Goal: Transaction & Acquisition: Book appointment/travel/reservation

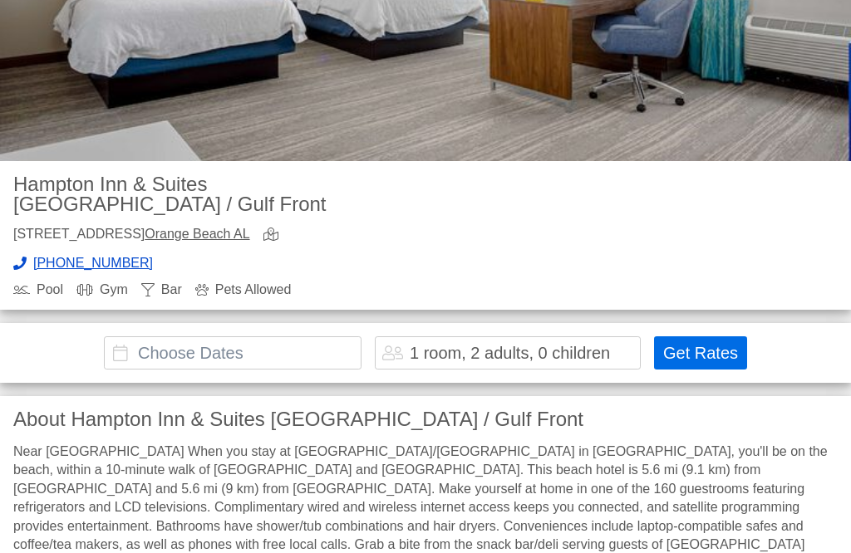
scroll to position [335, 0]
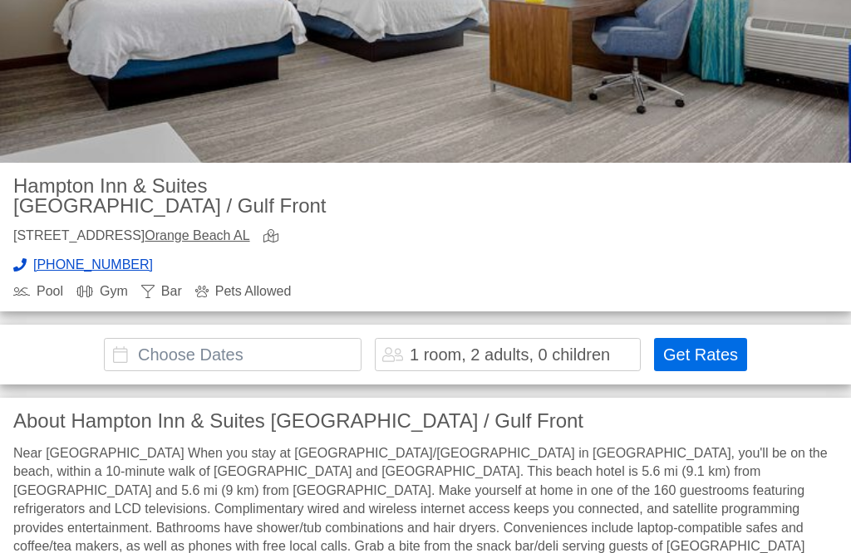
click at [150, 338] on input "text" at bounding box center [233, 354] width 258 height 33
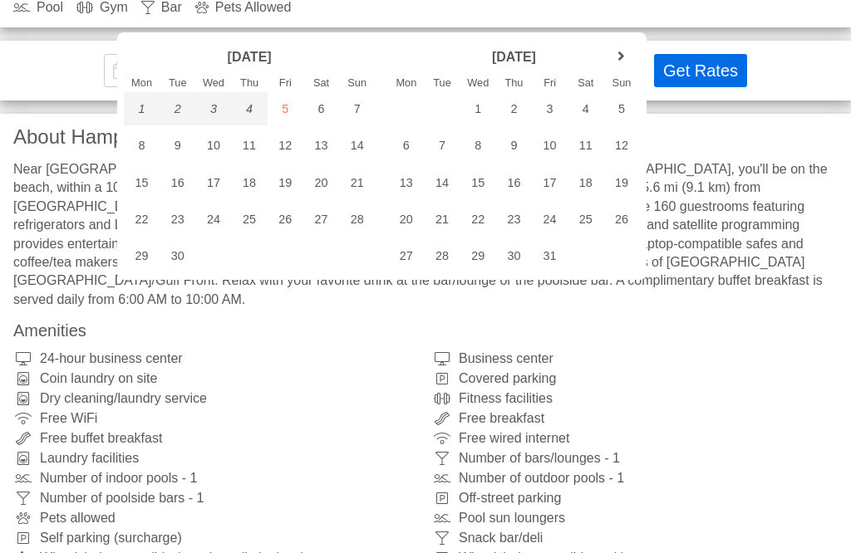
scroll to position [618, 0]
click at [140, 214] on div "22" at bounding box center [142, 220] width 36 height 33
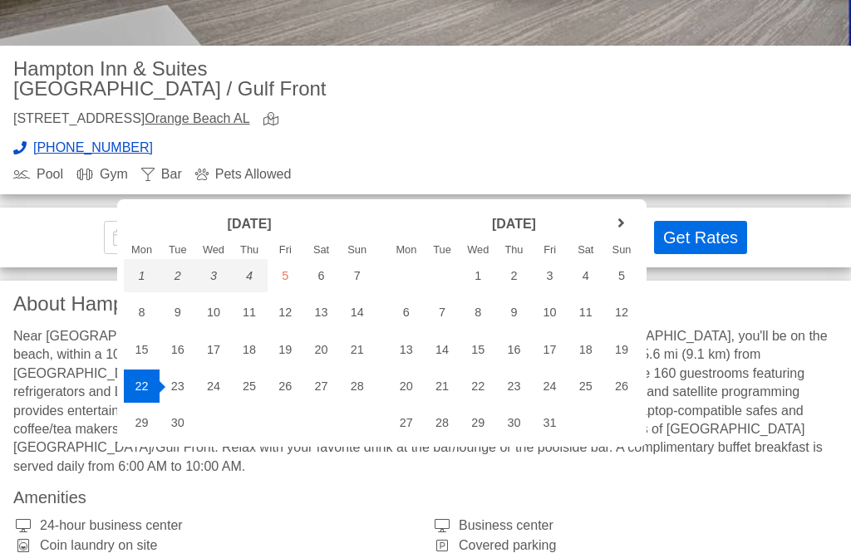
scroll to position [456, 0]
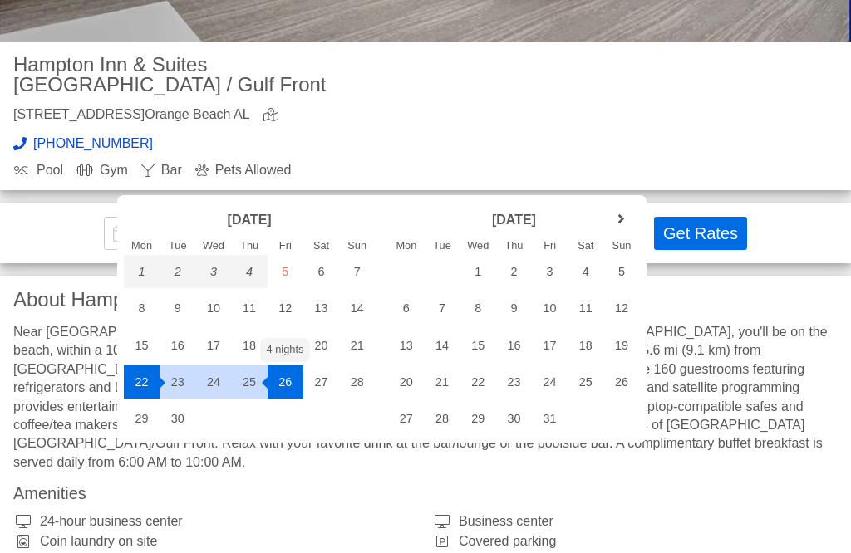
click at [289, 378] on div "26" at bounding box center [286, 382] width 36 height 33
type input "[DATE] - [DATE]"
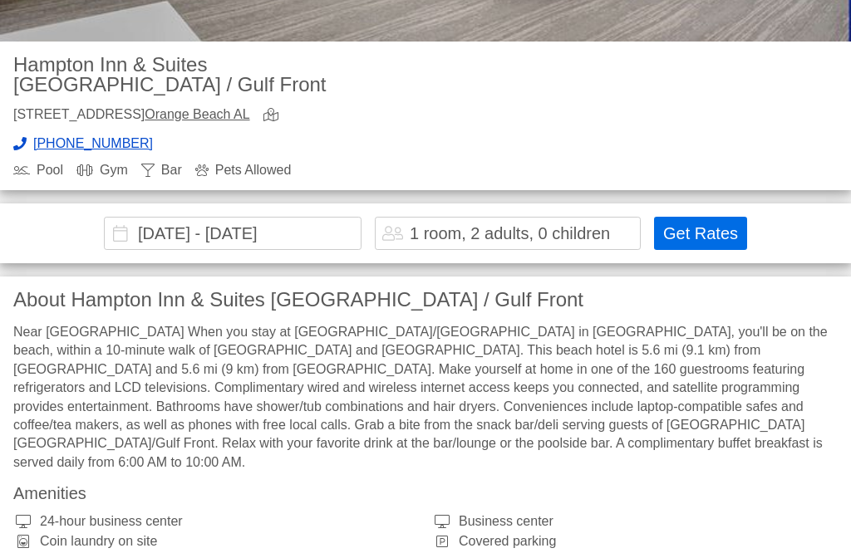
click at [685, 217] on button "Get Rates" at bounding box center [700, 233] width 93 height 33
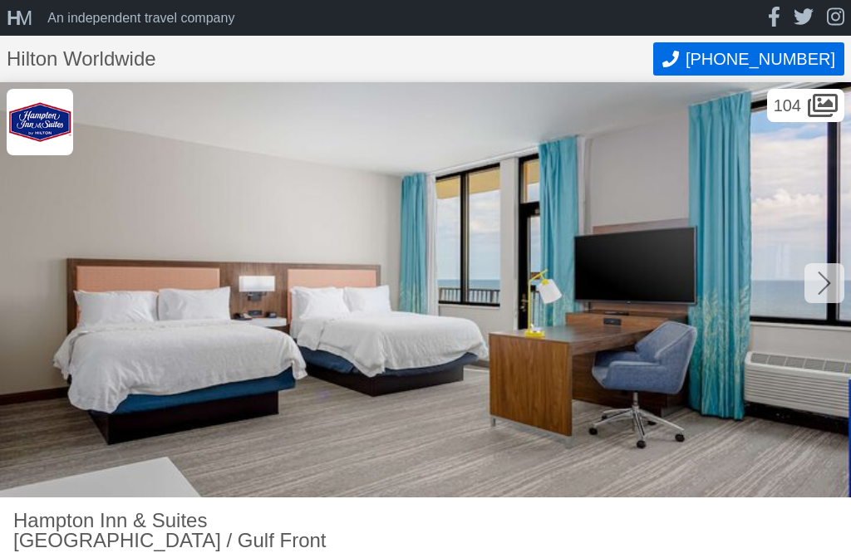
scroll to position [0, 0]
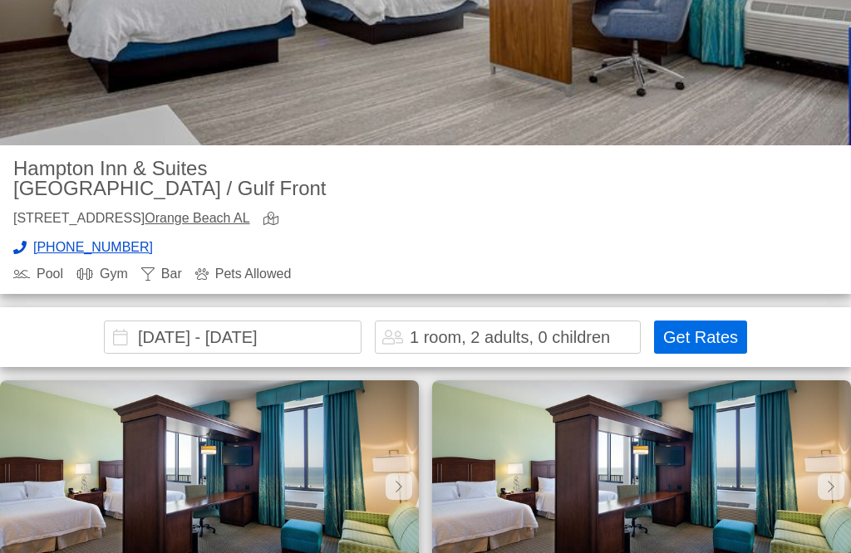
scroll to position [351, 0]
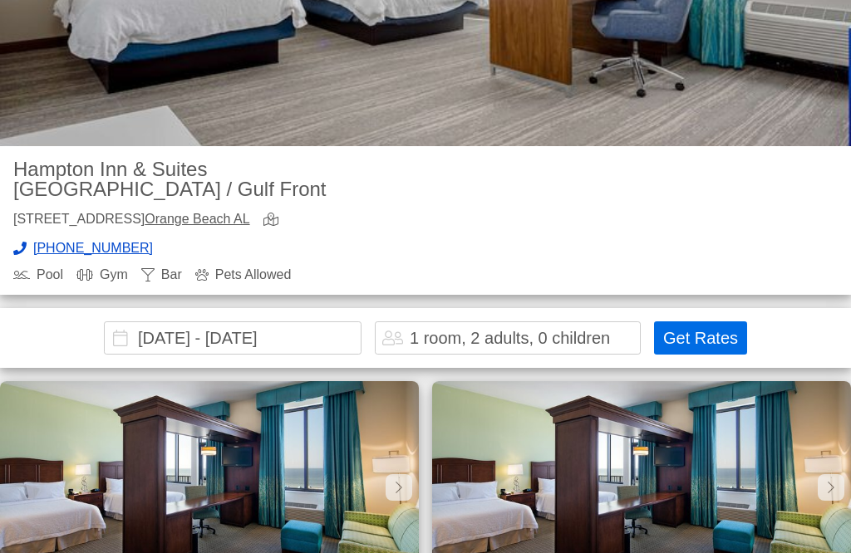
click at [185, 322] on input "[DATE] - [DATE]" at bounding box center [233, 338] width 258 height 33
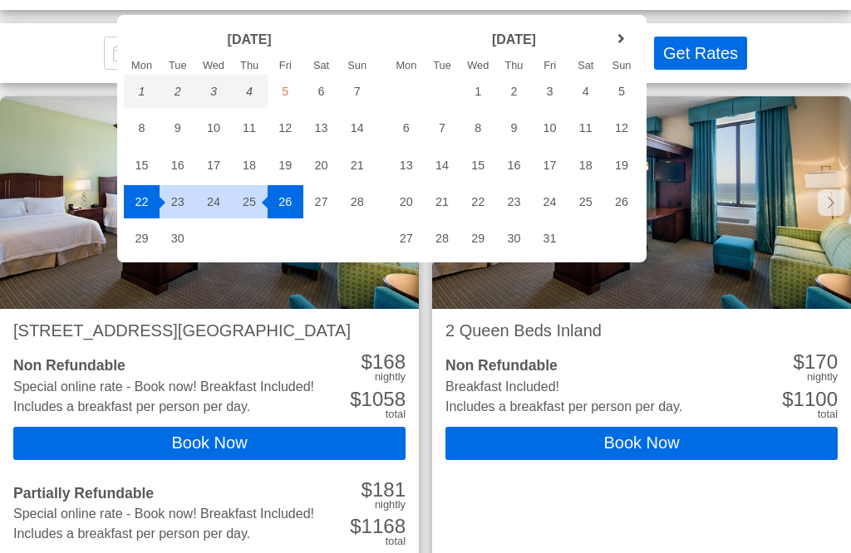
scroll to position [634, 0]
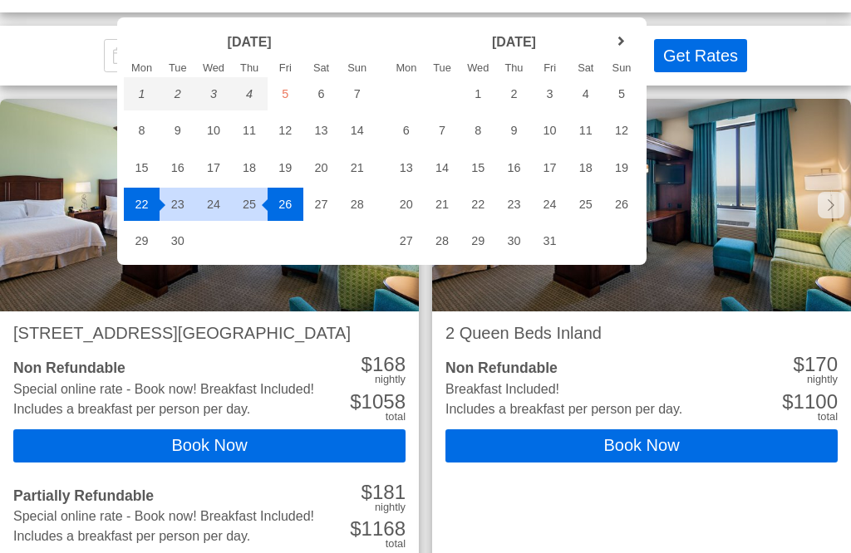
click at [177, 165] on div "16" at bounding box center [178, 167] width 36 height 33
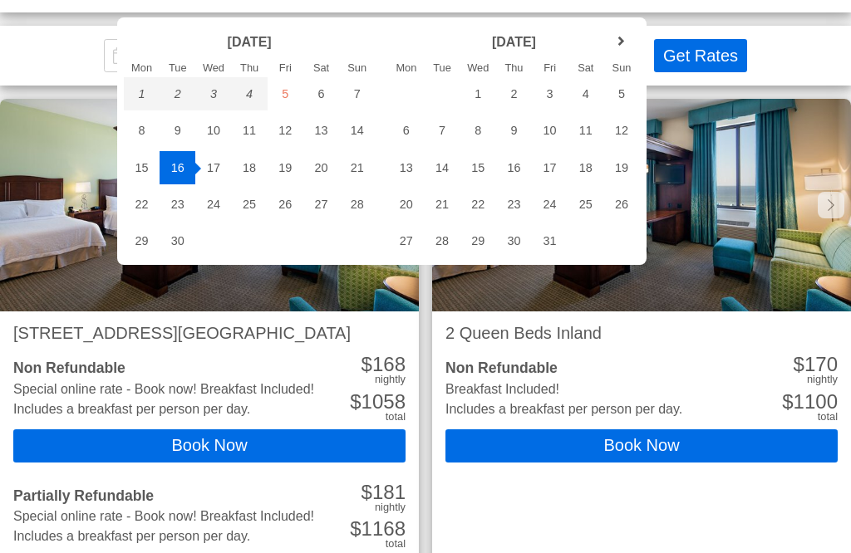
click at [141, 172] on div "15" at bounding box center [142, 167] width 36 height 33
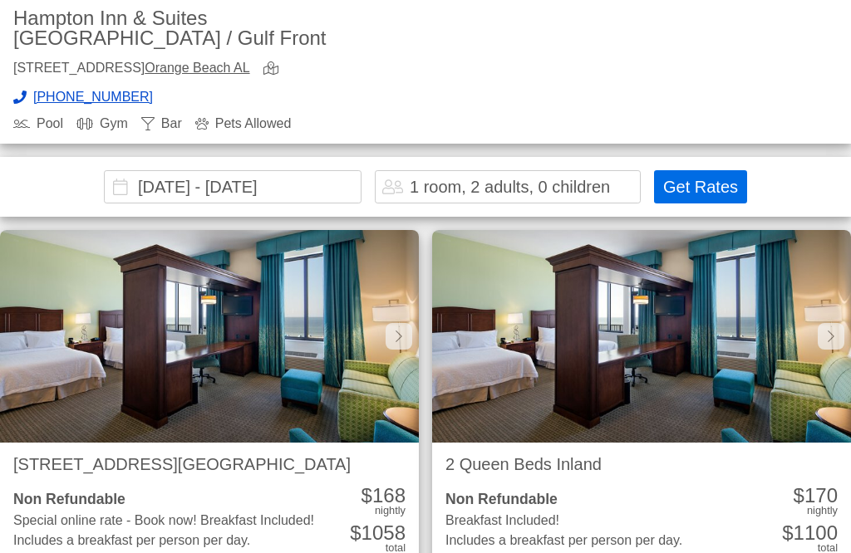
scroll to position [0, 7]
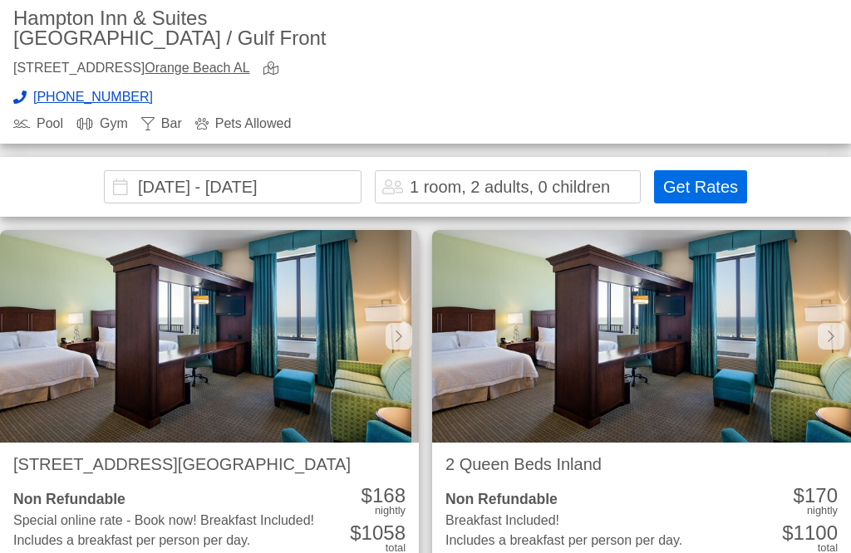
click at [197, 170] on input "2025-09-15 - 2025-09-16" at bounding box center [233, 186] width 258 height 33
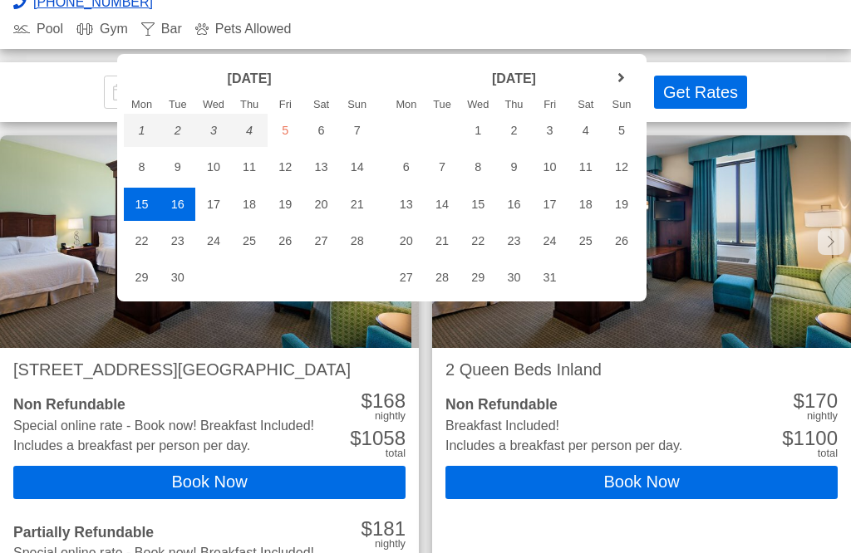
scroll to position [605, 0]
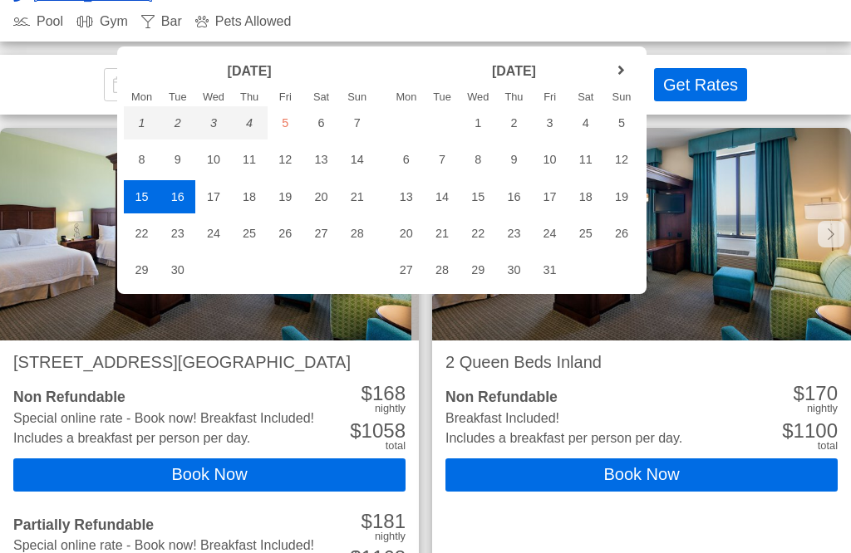
click at [135, 187] on div "15" at bounding box center [142, 196] width 36 height 33
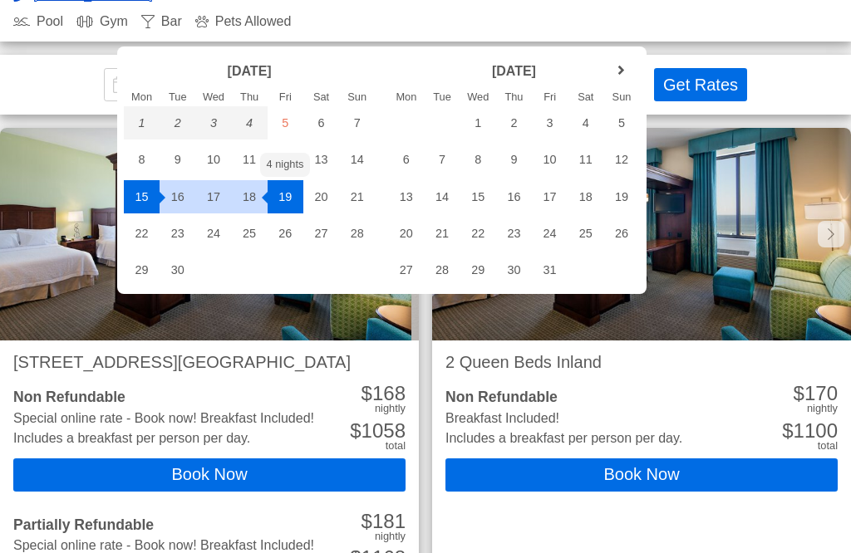
click at [288, 195] on div "19" at bounding box center [286, 196] width 36 height 33
type input "2025-09-15 - 2025-09-19"
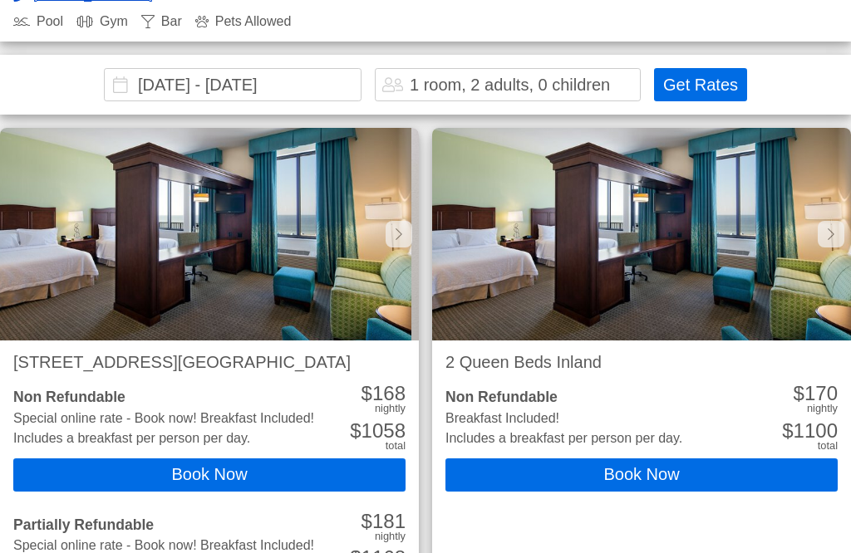
click at [703, 68] on button "Get Rates" at bounding box center [700, 84] width 93 height 33
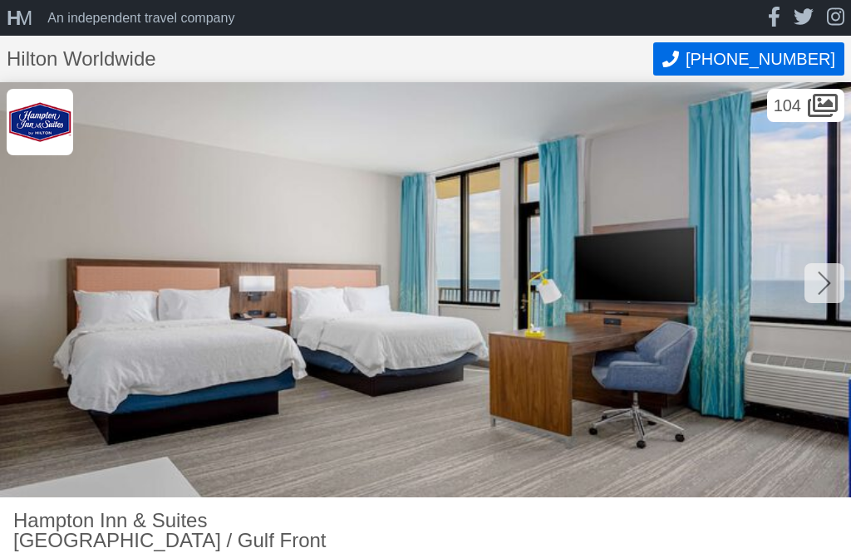
scroll to position [0, 0]
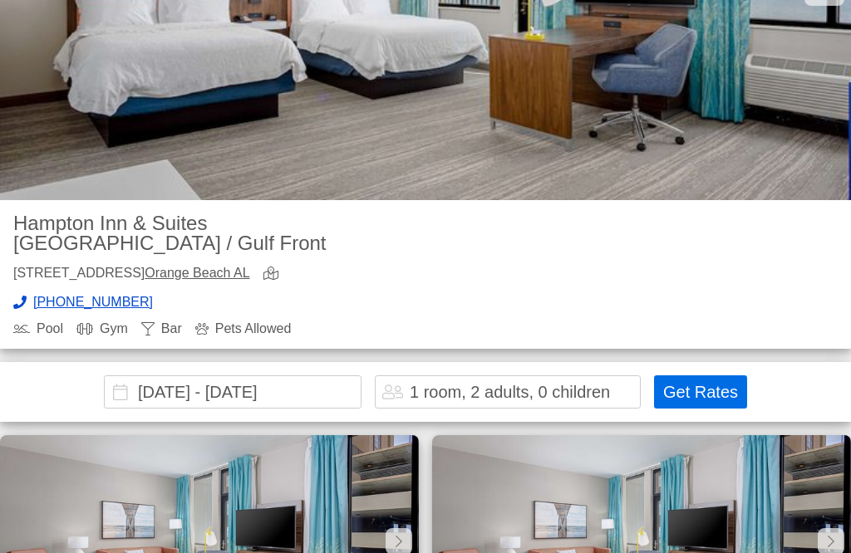
scroll to position [302, 0]
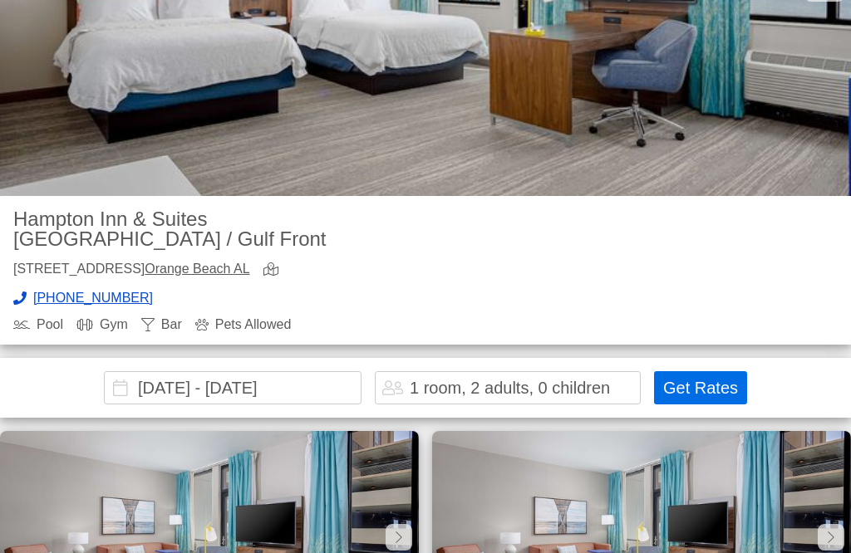
click at [189, 371] on input "2025-09-15 - 2025-09-19" at bounding box center [233, 387] width 258 height 33
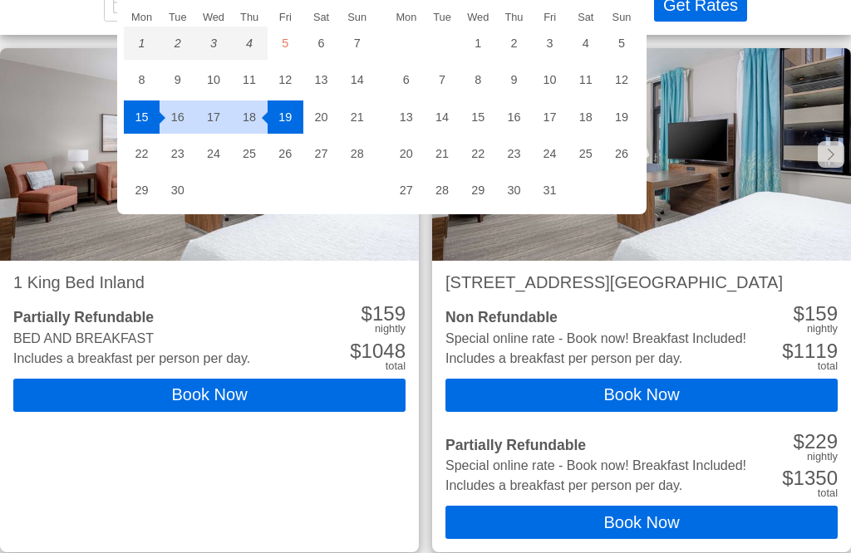
scroll to position [677, 0]
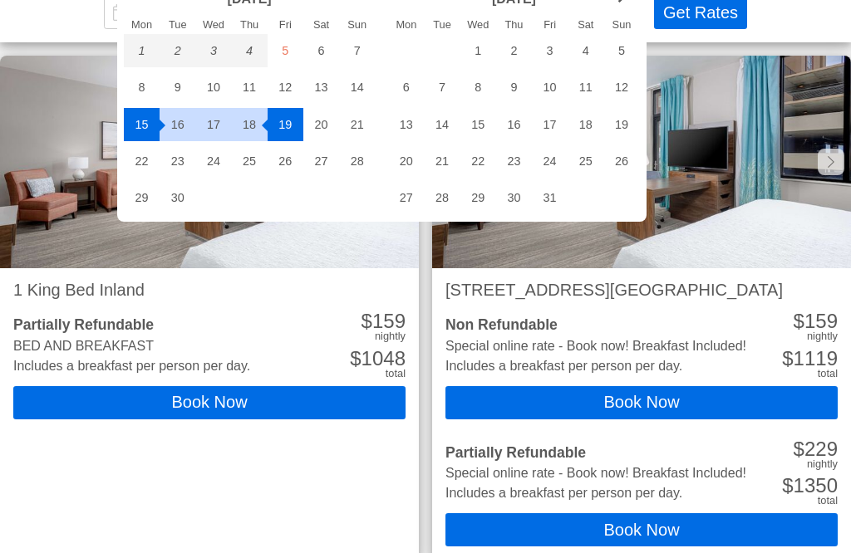
click at [140, 200] on div "29" at bounding box center [142, 197] width 36 height 33
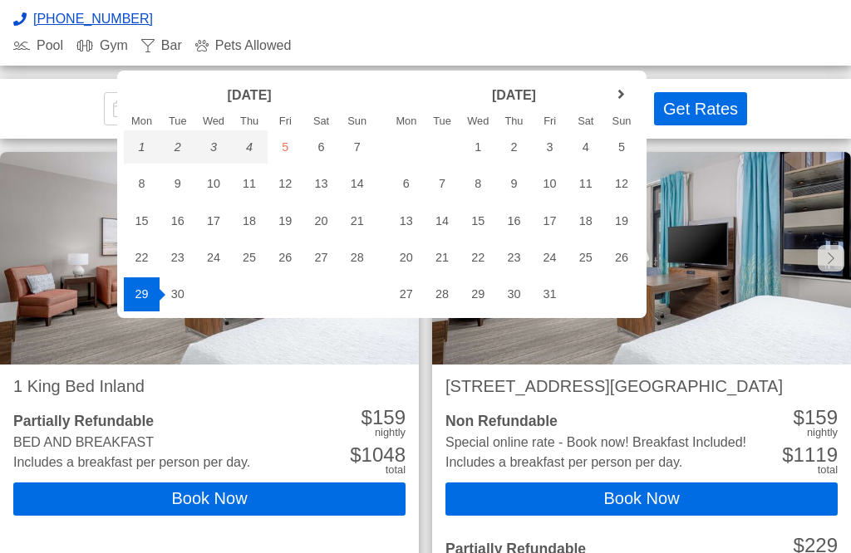
scroll to position [579, 0]
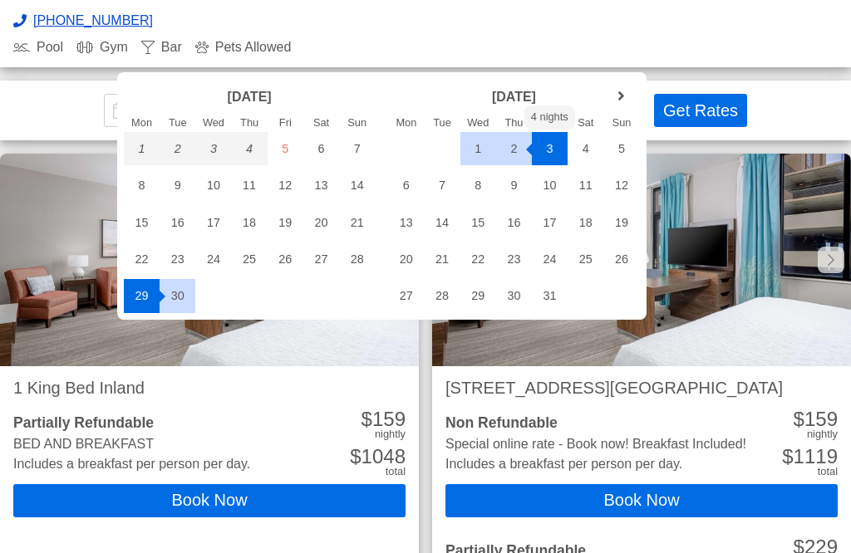
click at [549, 149] on div "3" at bounding box center [550, 148] width 36 height 33
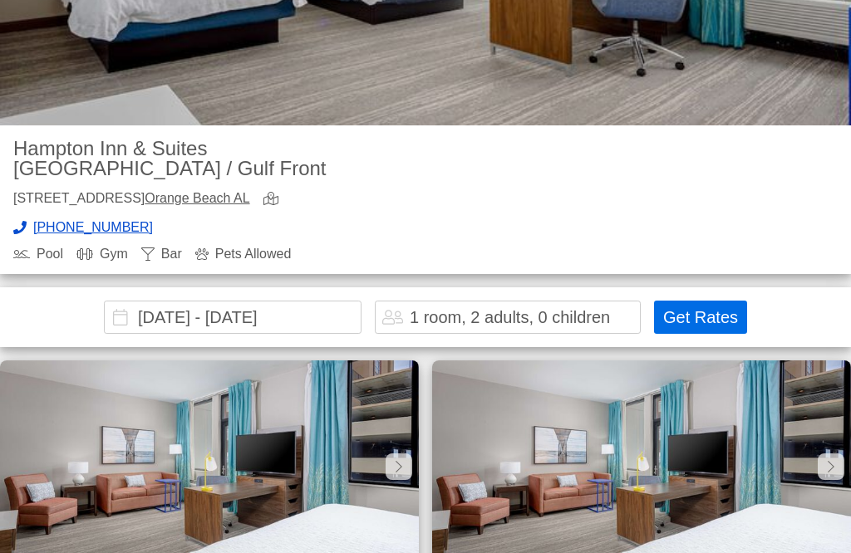
scroll to position [366, 0]
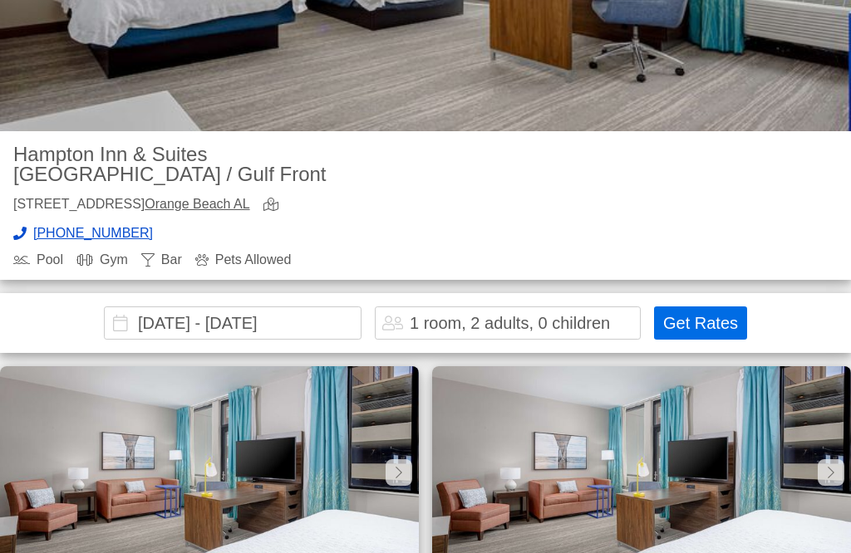
click at [234, 307] on input "2025-09-29 - 2025-10-03" at bounding box center [233, 323] width 258 height 33
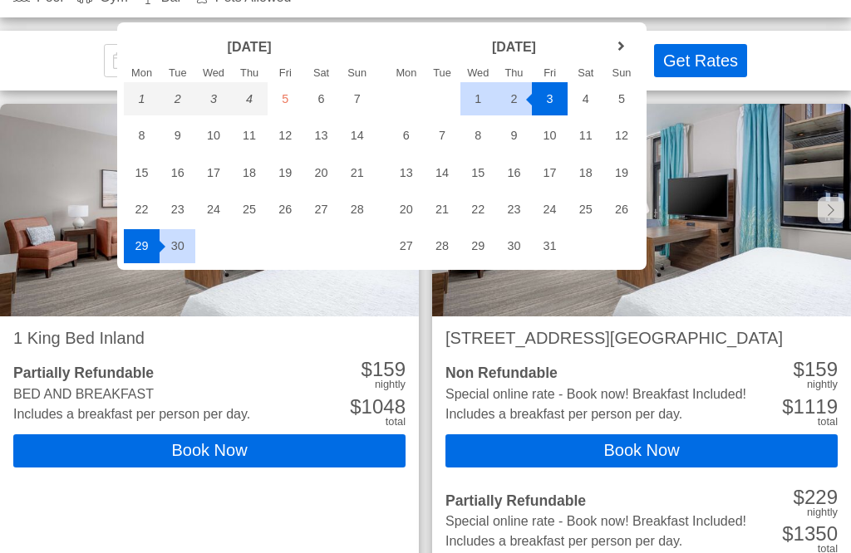
scroll to position [639, 0]
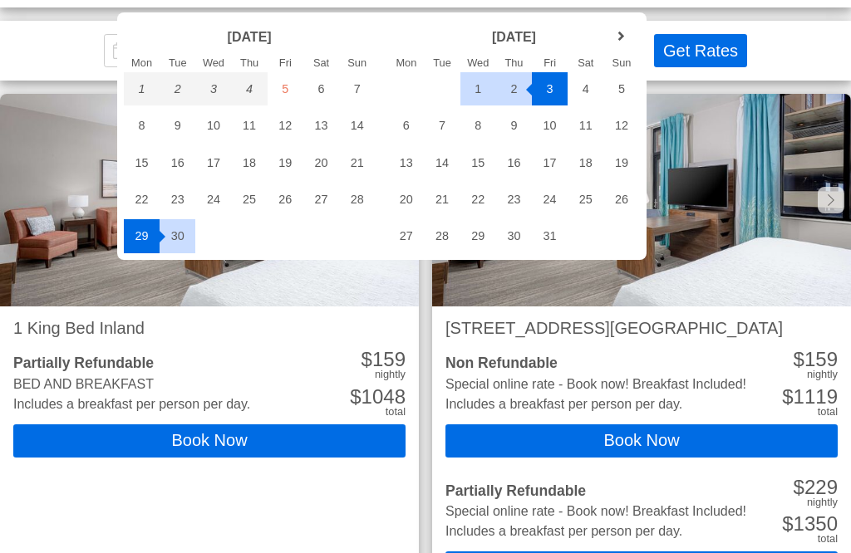
click at [405, 130] on div "6" at bounding box center [406, 125] width 36 height 33
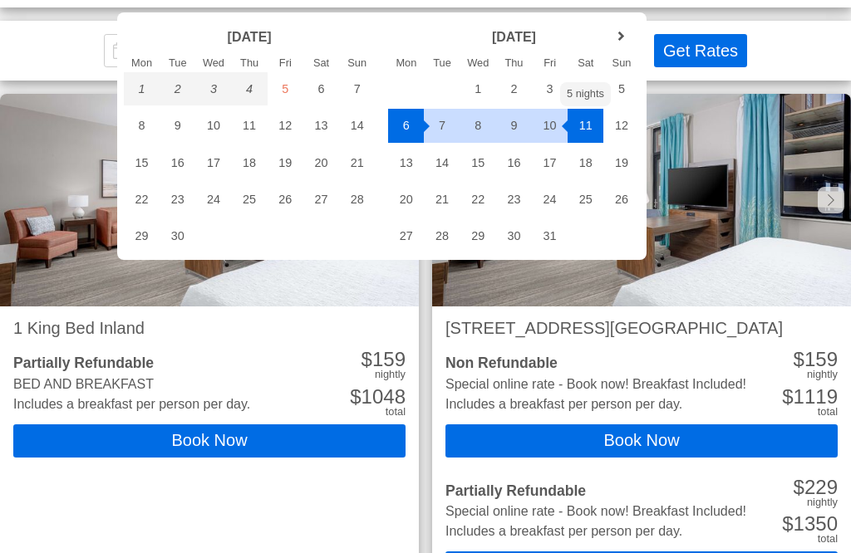
click at [593, 125] on div "11" at bounding box center [586, 125] width 36 height 33
type input "2025-10-06 - 2025-10-11"
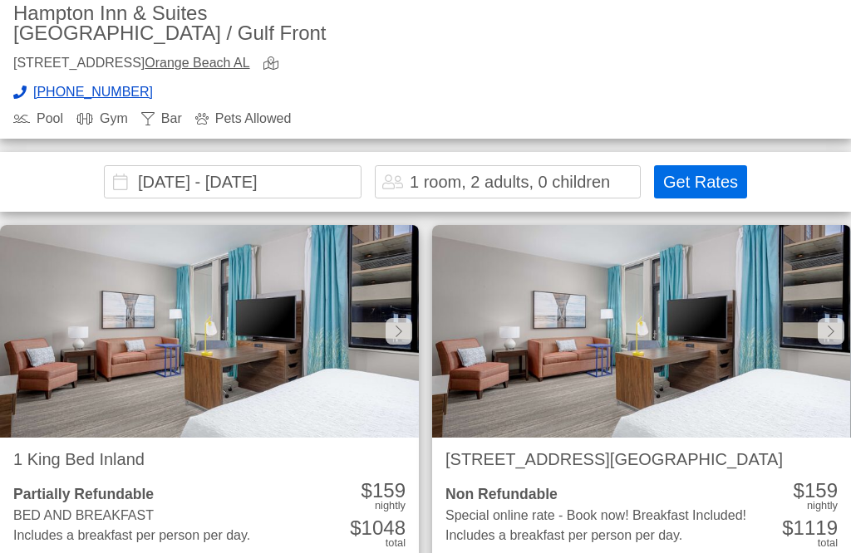
scroll to position [0, 0]
click at [686, 165] on button "Get Rates" at bounding box center [700, 181] width 93 height 33
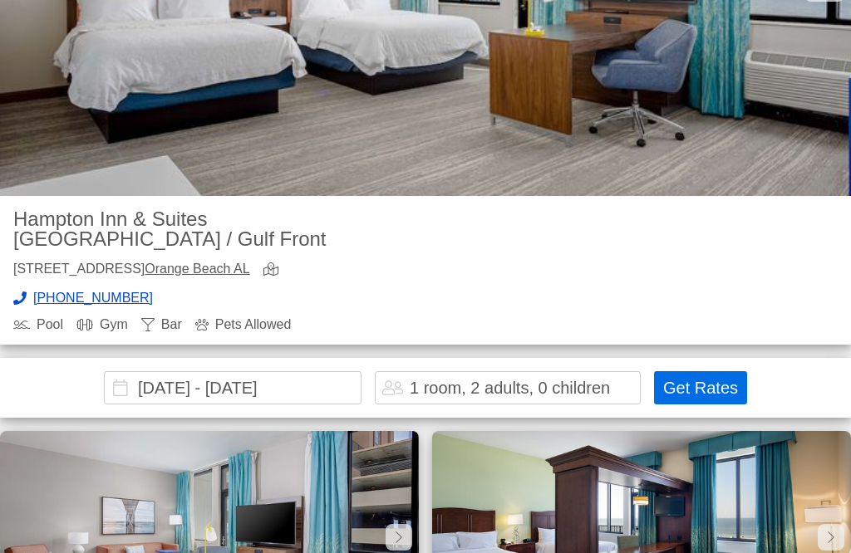
scroll to position [285, 0]
